Goal: Information Seeking & Learning: Learn about a topic

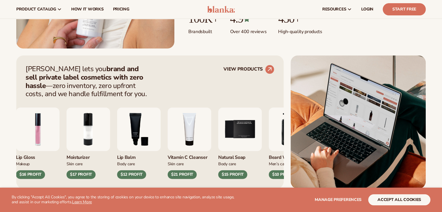
scroll to position [186, 0]
click at [266, 68] on circle at bounding box center [269, 69] width 13 height 13
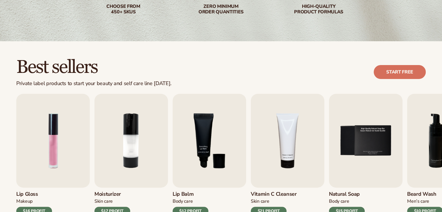
scroll to position [189, 0]
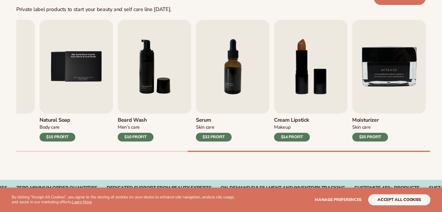
click at [414, 149] on div "Lip Gloss Makeup $16 PROFIT Moisturizer [MEDICAL_DATA] $17 PROFIT [MEDICAL_DATA…" at bounding box center [229, 86] width 426 height 132
click at [237, 96] on img "7 / 9" at bounding box center [232, 67] width 73 height 94
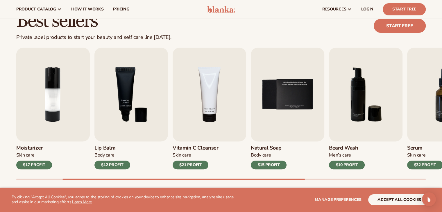
scroll to position [160, 0]
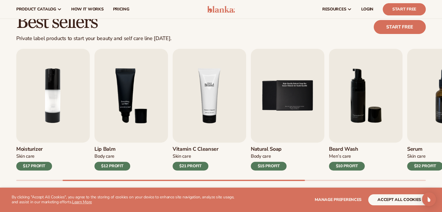
click at [211, 138] on img "4 / 9" at bounding box center [209, 96] width 73 height 94
click at [202, 149] on h3 "Vitamin C Cleanser" at bounding box center [196, 149] width 46 height 6
drag, startPoint x: 289, startPoint y: 179, endPoint x: 299, endPoint y: 181, distance: 9.6
click at [299, 181] on div "Best sellers Private label products to start your beauty and self care line [DA…" at bounding box center [221, 102] width 442 height 213
drag, startPoint x: 299, startPoint y: 181, endPoint x: 349, endPoint y: 182, distance: 50.3
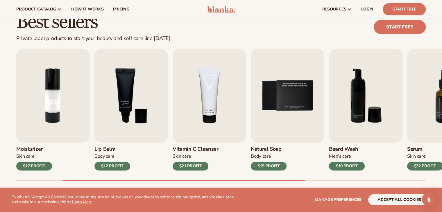
click at [349, 182] on div "Best sellers Private label products to start your beauty and self care line [DA…" at bounding box center [221, 102] width 442 height 213
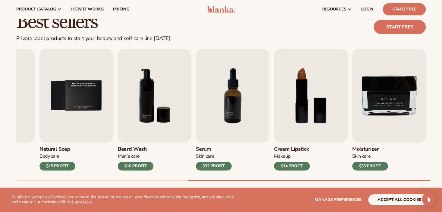
click at [227, 121] on img "7 / 9" at bounding box center [232, 96] width 73 height 94
click at [155, 100] on img "6 / 9" at bounding box center [154, 96] width 73 height 94
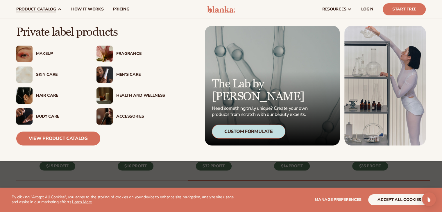
click at [41, 55] on div "Makeup" at bounding box center [60, 53] width 49 height 5
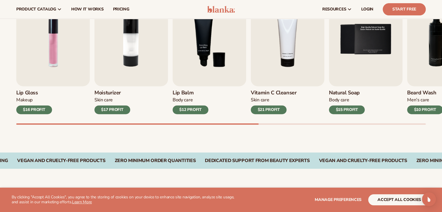
scroll to position [206, 0]
